Goal: Information Seeking & Learning: Learn about a topic

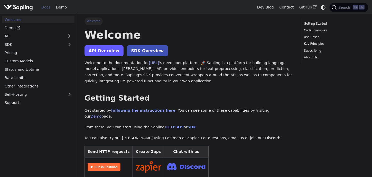
click at [112, 49] on link "API Overview" at bounding box center [103, 50] width 39 height 11
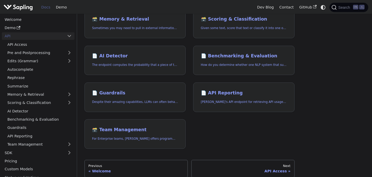
scroll to position [163, 0]
click at [130, 54] on h2 "📄️ AI Detector" at bounding box center [135, 56] width 86 height 6
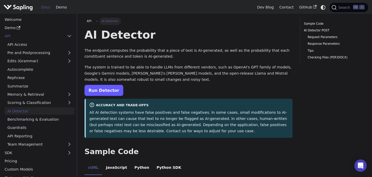
click at [105, 91] on link "Run Detector" at bounding box center [103, 90] width 39 height 11
